Goal: Ask a question: Seek information or help from site administrators or community

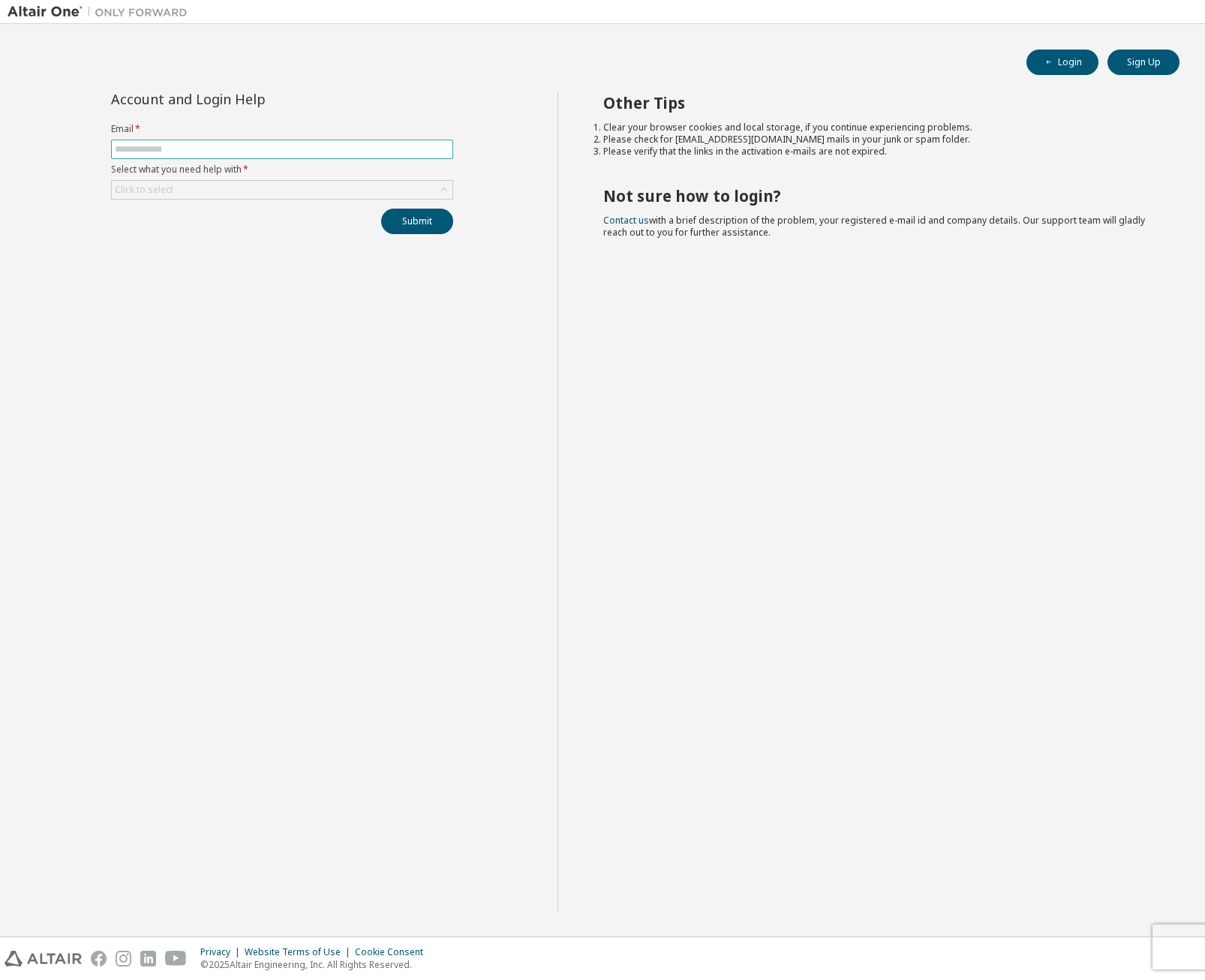
click at [223, 147] on input "text" at bounding box center [282, 149] width 334 height 12
type input "**********"
click at [268, 190] on div "Click to select" at bounding box center [282, 190] width 341 height 18
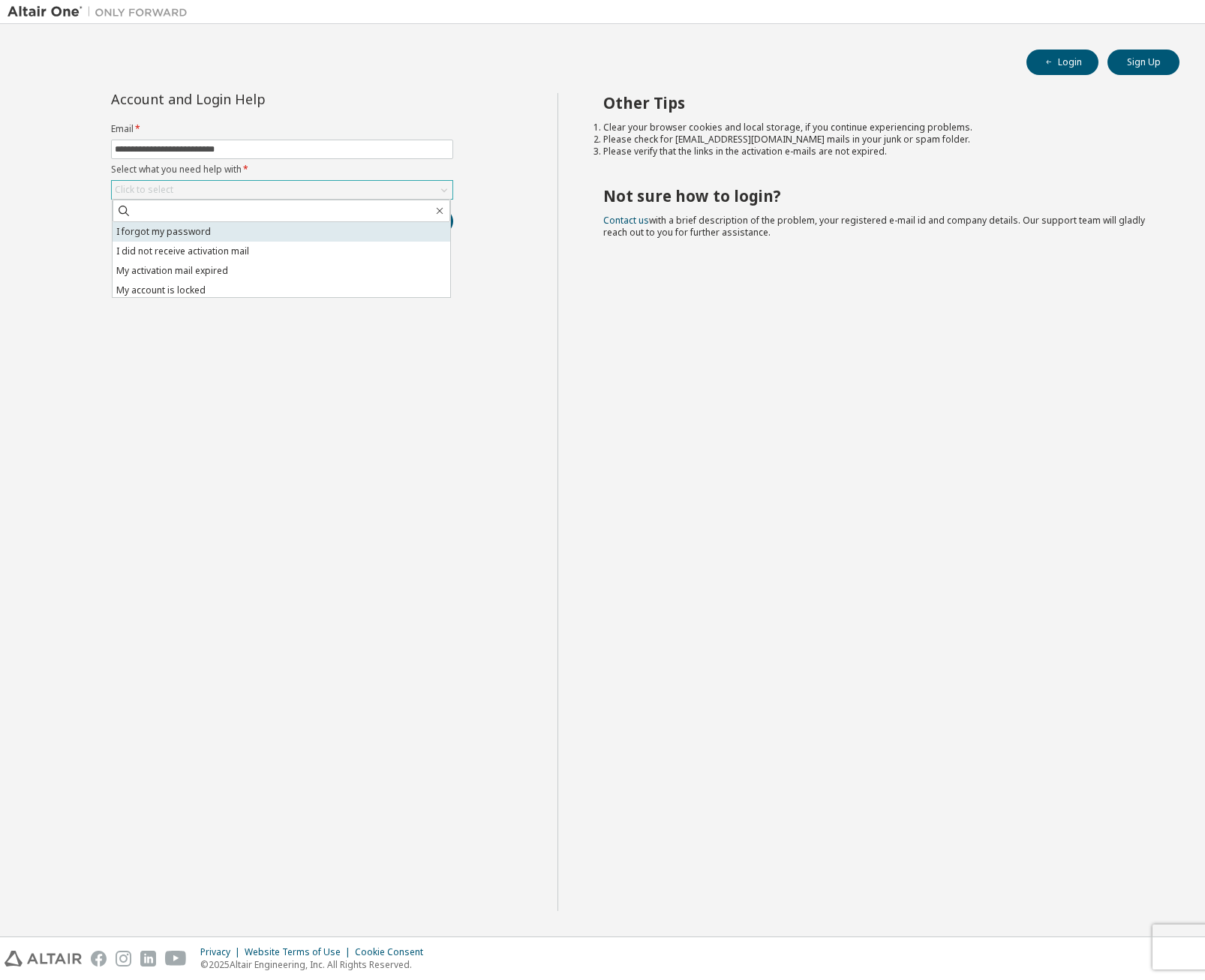
click at [284, 233] on li "I forgot my password" at bounding box center [281, 232] width 338 height 20
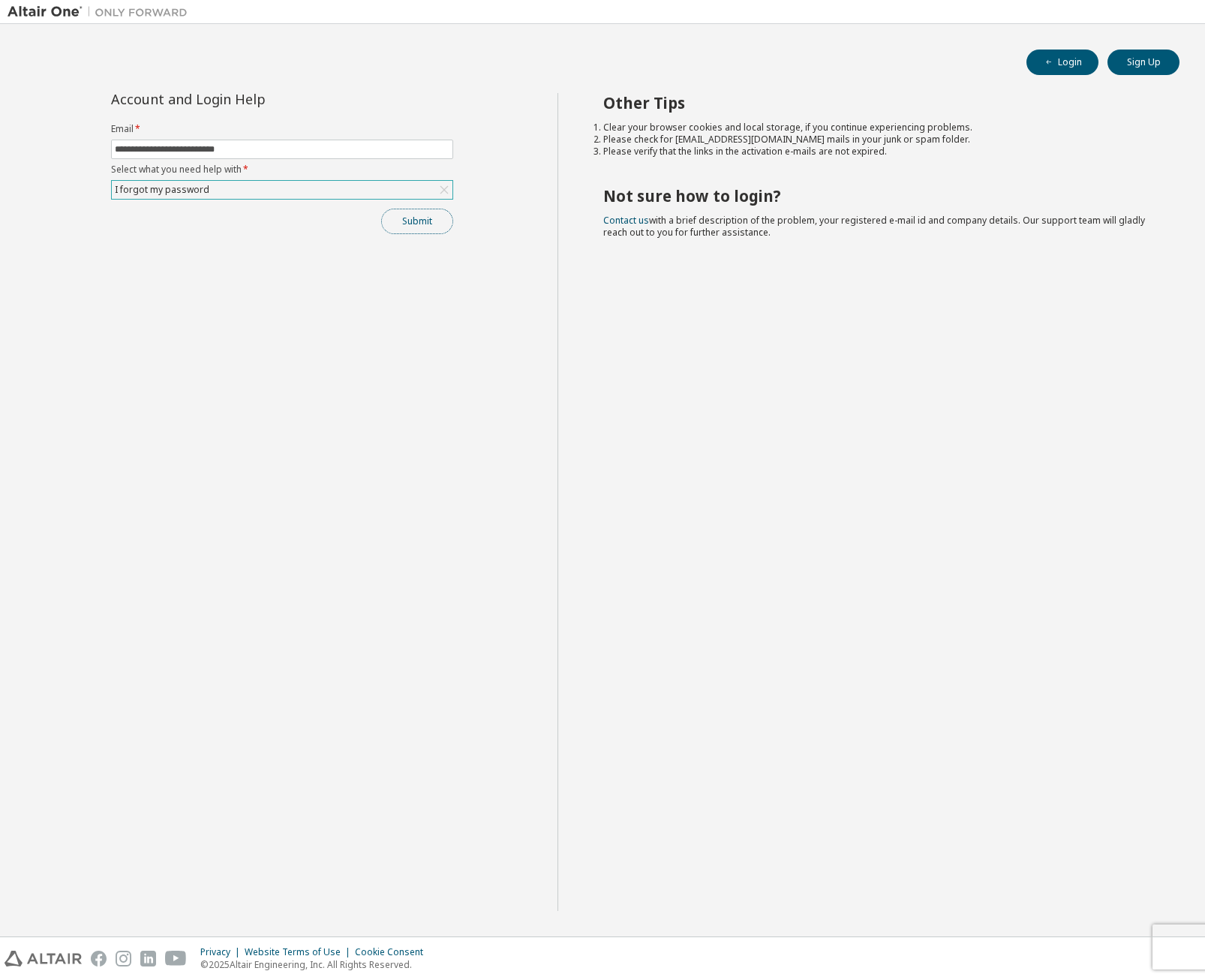
click at [408, 223] on button "Submit" at bounding box center [417, 221] width 72 height 26
click at [291, 192] on div "I forgot my password" at bounding box center [282, 190] width 341 height 18
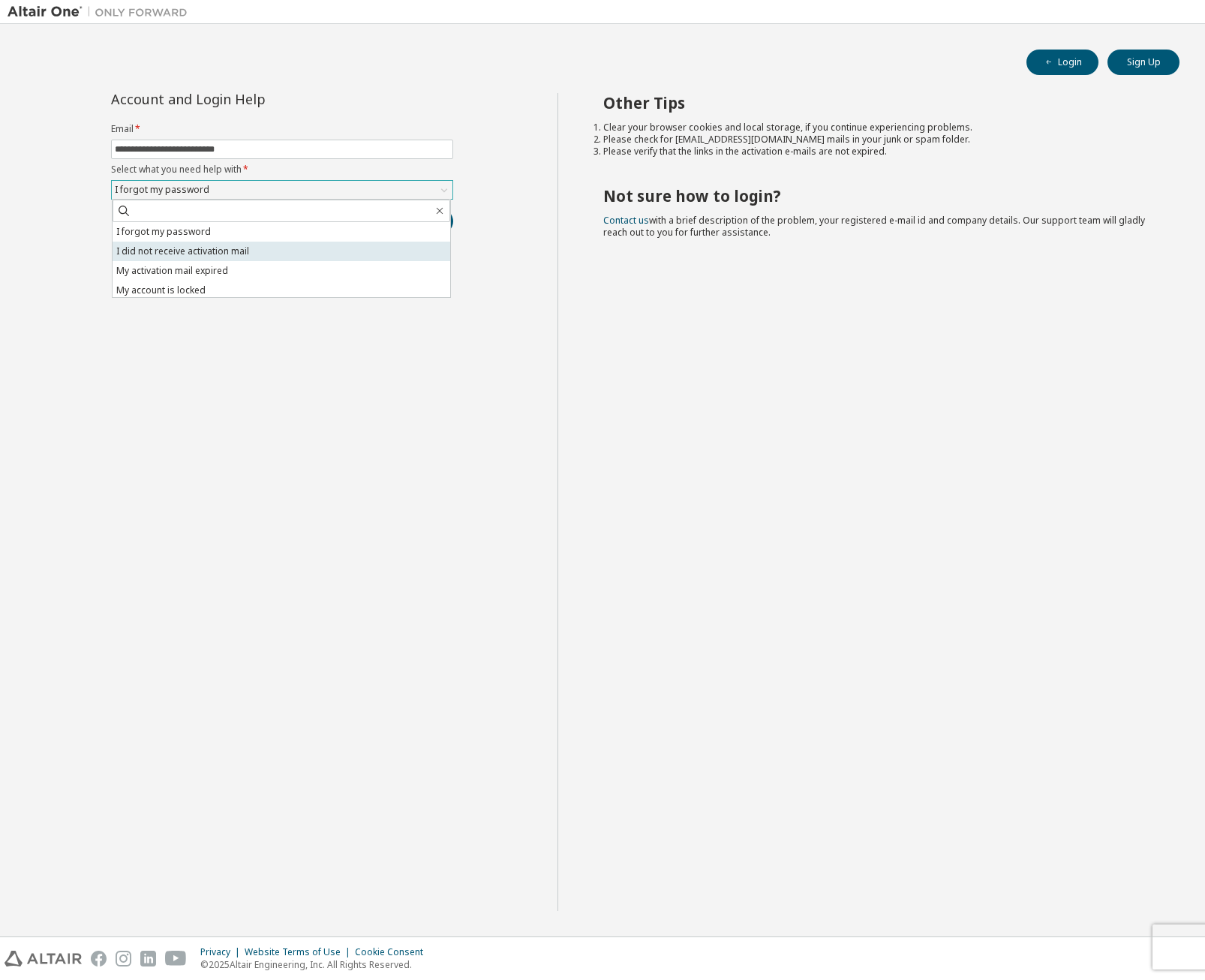
click at [279, 253] on li "I did not receive activation mail" at bounding box center [281, 252] width 338 height 20
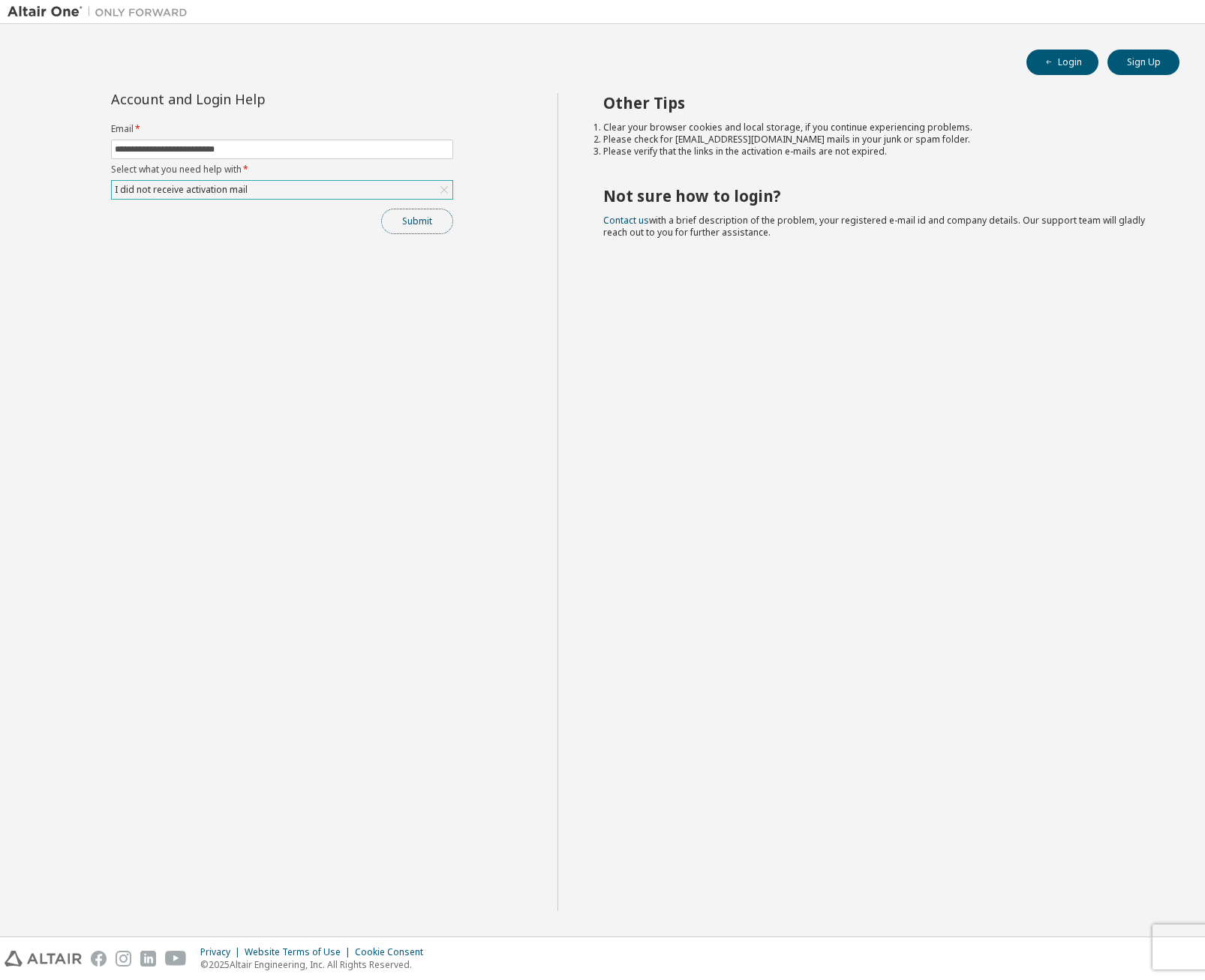
click at [422, 215] on button "Submit" at bounding box center [417, 221] width 72 height 26
click at [285, 190] on div "I did not receive activation mail" at bounding box center [282, 190] width 341 height 18
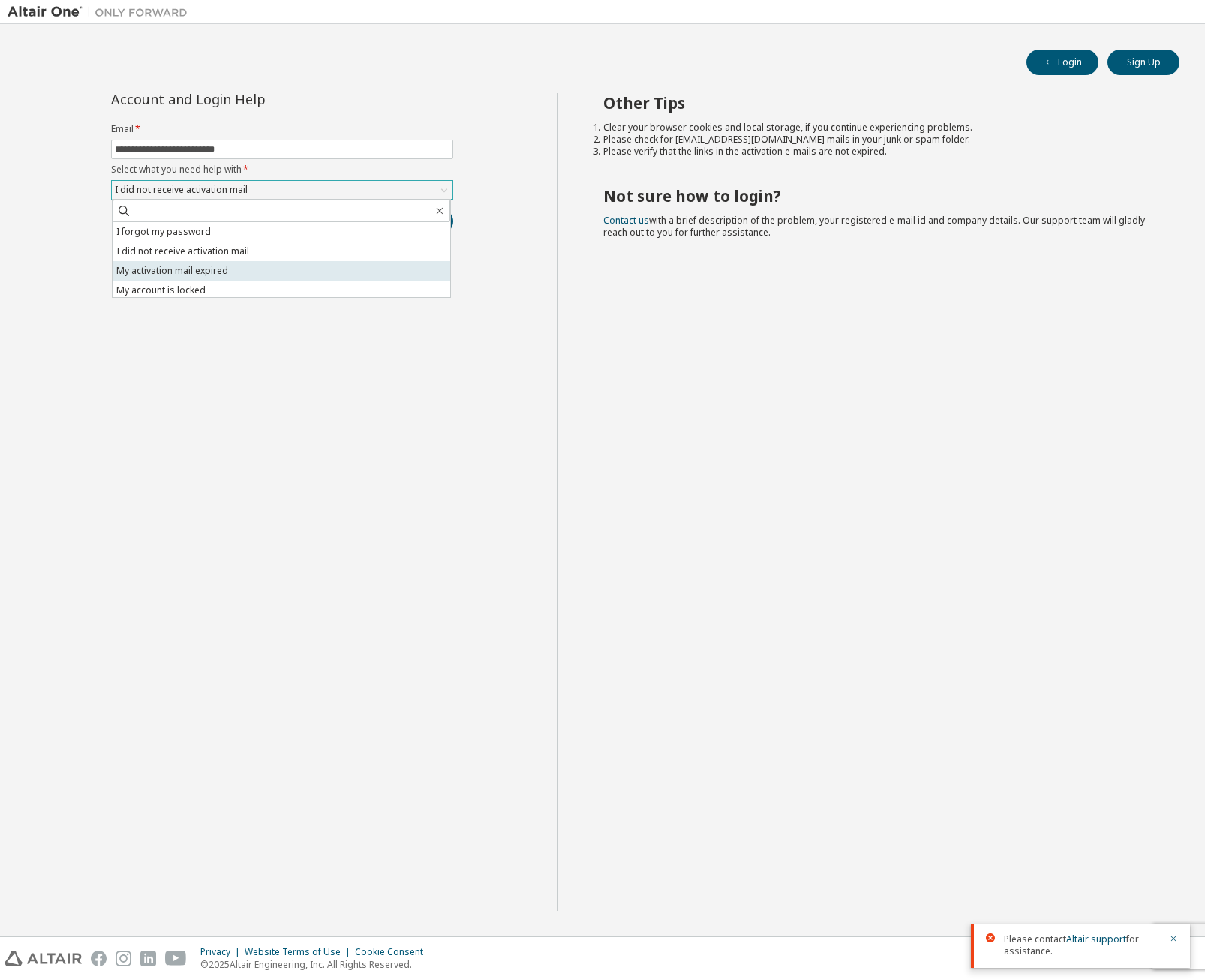
click at [277, 267] on li "My activation mail expired" at bounding box center [281, 271] width 338 height 20
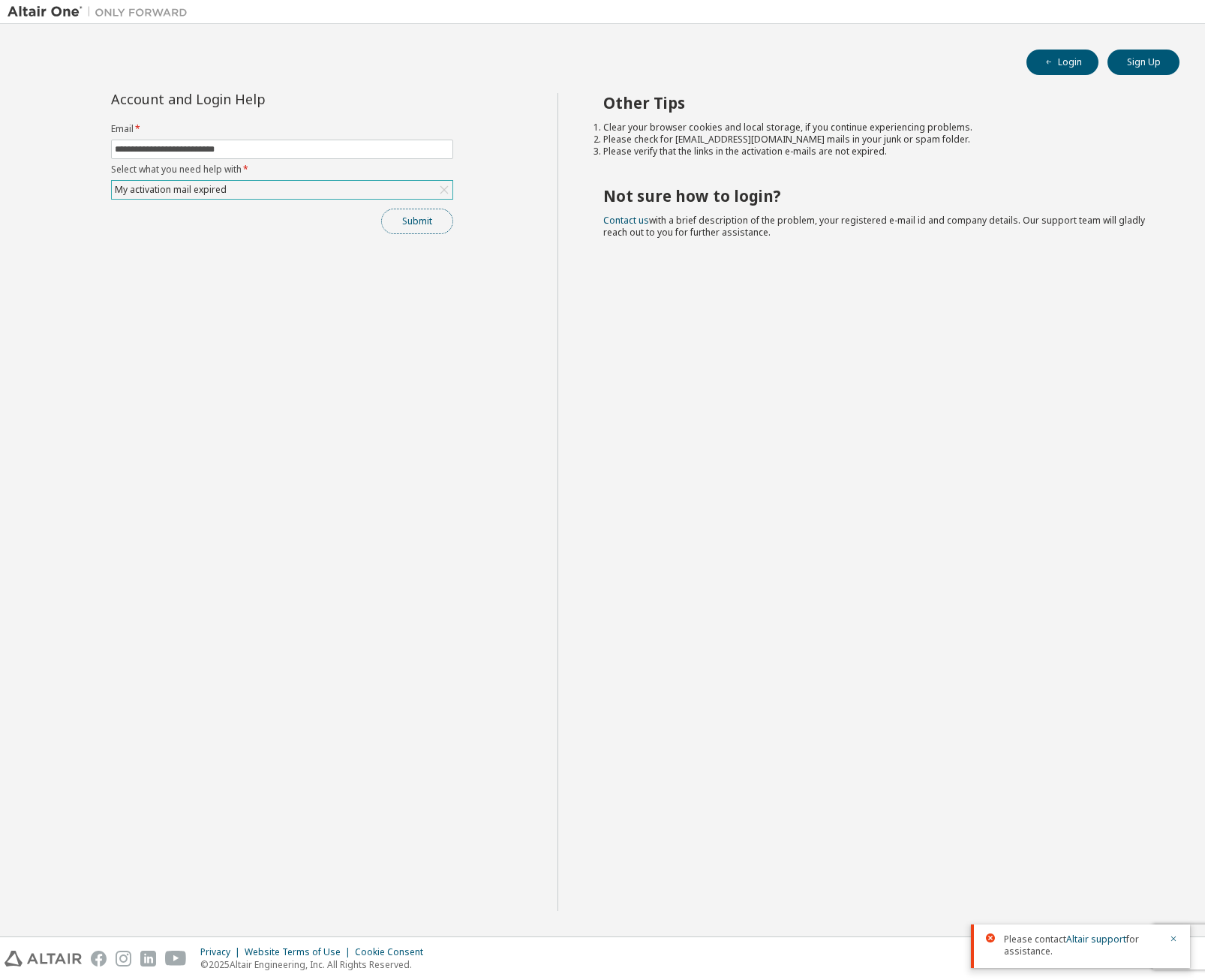
click at [418, 222] on button "Submit" at bounding box center [417, 221] width 72 height 26
click at [363, 195] on div "My activation mail expired" at bounding box center [282, 190] width 341 height 18
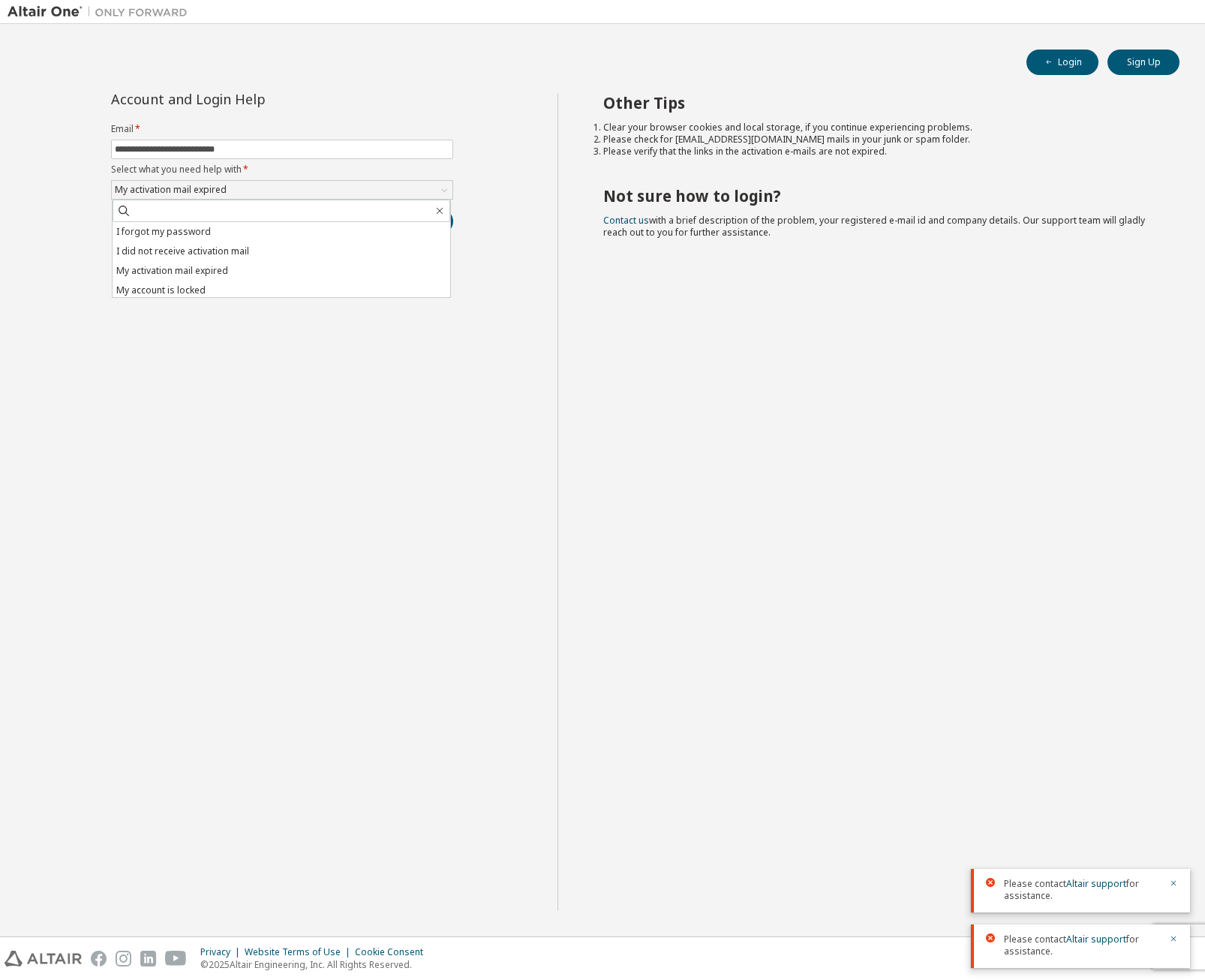
click at [353, 386] on div "**********" at bounding box center [282, 502] width 550 height 818
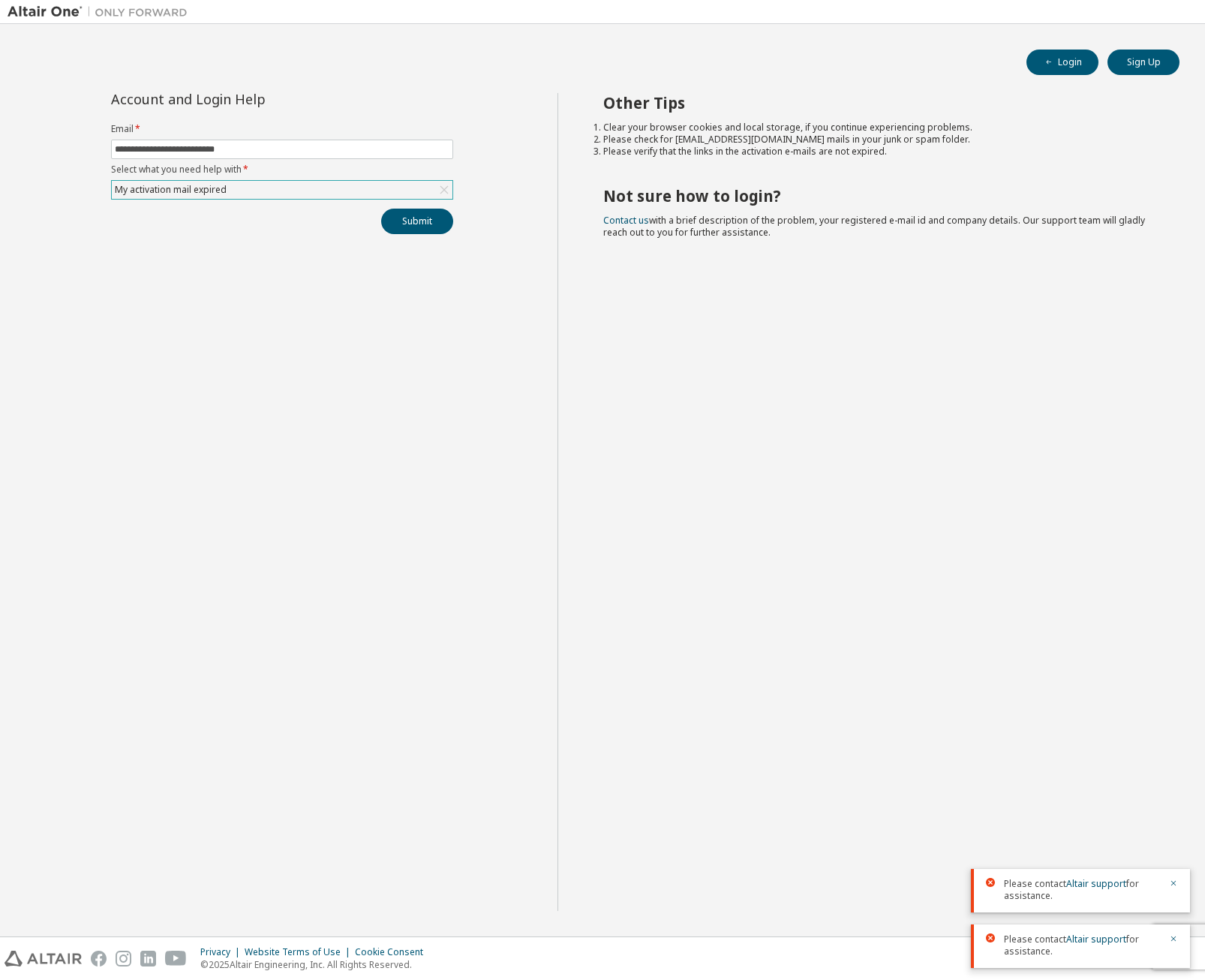
click at [244, 189] on div "My activation mail expired" at bounding box center [282, 190] width 341 height 18
